Goal: Navigation & Orientation: Understand site structure

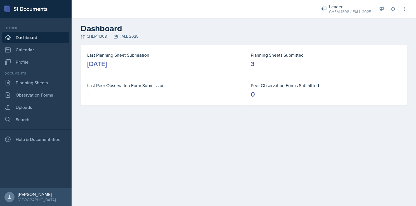
click at [346, 31] on h2 "Dashboard" at bounding box center [244, 29] width 327 height 10
click at [45, 36] on link "Dashboard" at bounding box center [35, 37] width 67 height 11
click at [30, 84] on link "Planning Sheets" at bounding box center [35, 82] width 67 height 11
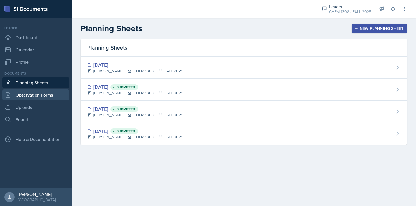
click at [34, 96] on link "Observation Forms" at bounding box center [35, 95] width 67 height 11
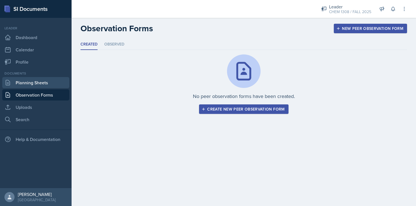
click at [40, 86] on link "Planning Sheets" at bounding box center [35, 82] width 67 height 11
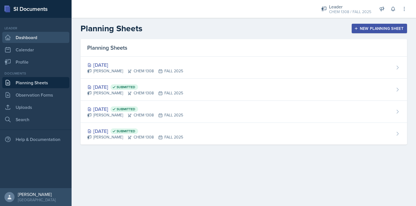
click at [36, 36] on link "Dashboard" at bounding box center [35, 37] width 67 height 11
